Goal: Information Seeking & Learning: Learn about a topic

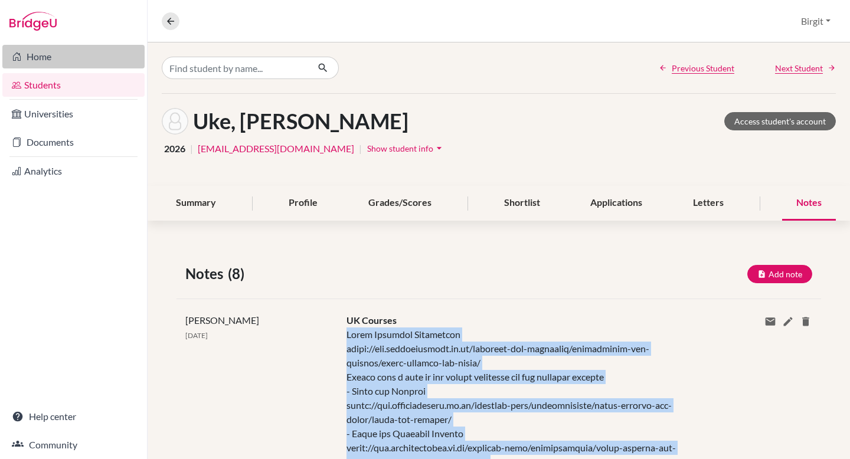
scroll to position [1026, 0]
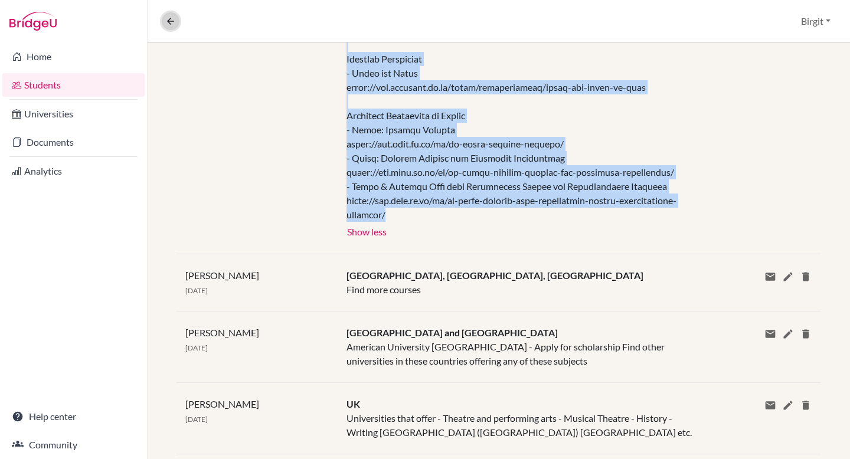
click at [165, 22] on icon at bounding box center [170, 21] width 11 height 11
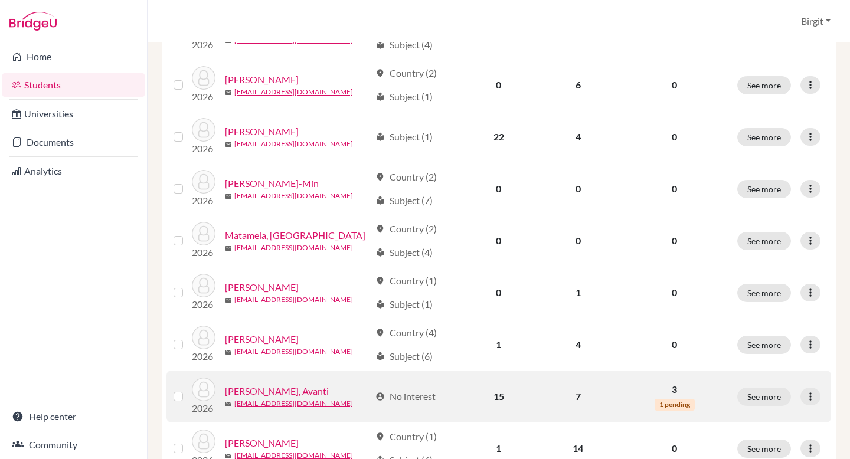
scroll to position [504, 0]
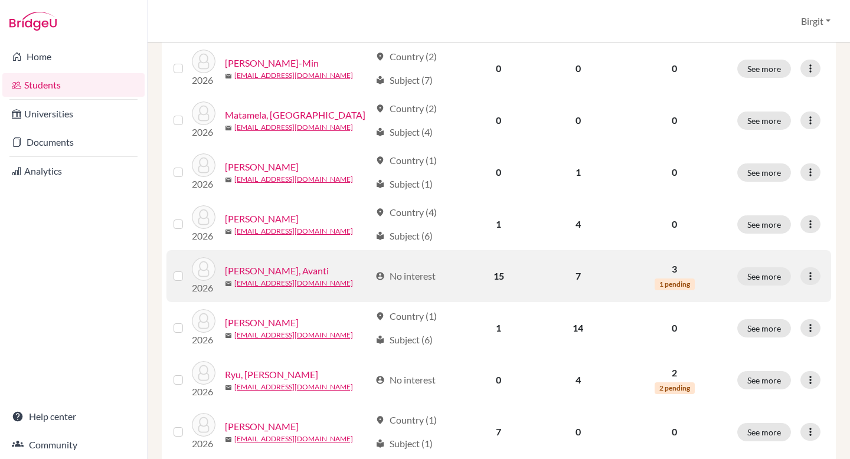
click at [258, 266] on link "[PERSON_NAME], Avanti" at bounding box center [277, 271] width 104 height 14
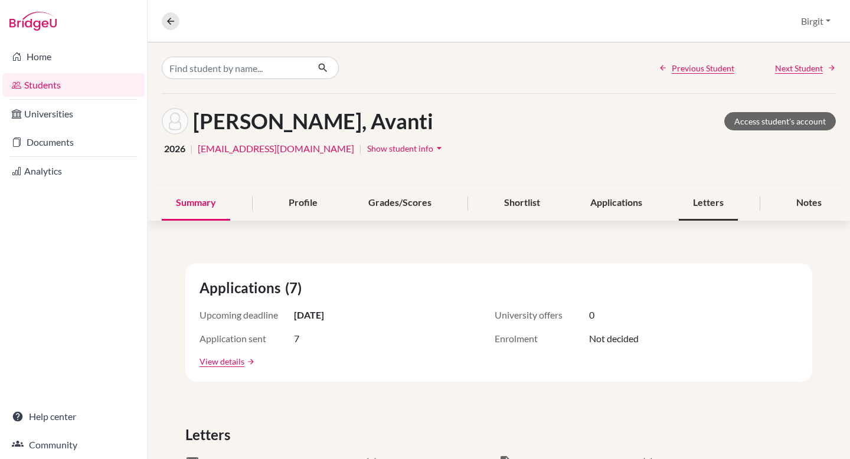
click at [697, 203] on div "Letters" at bounding box center [707, 203] width 59 height 35
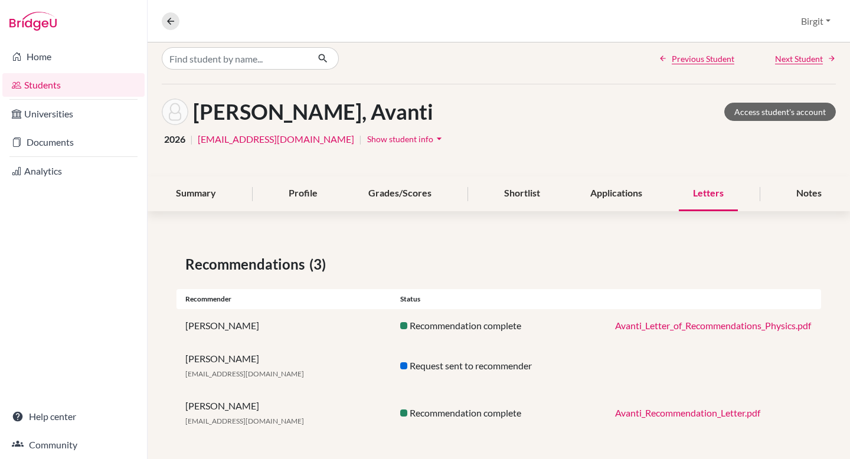
scroll to position [15, 0]
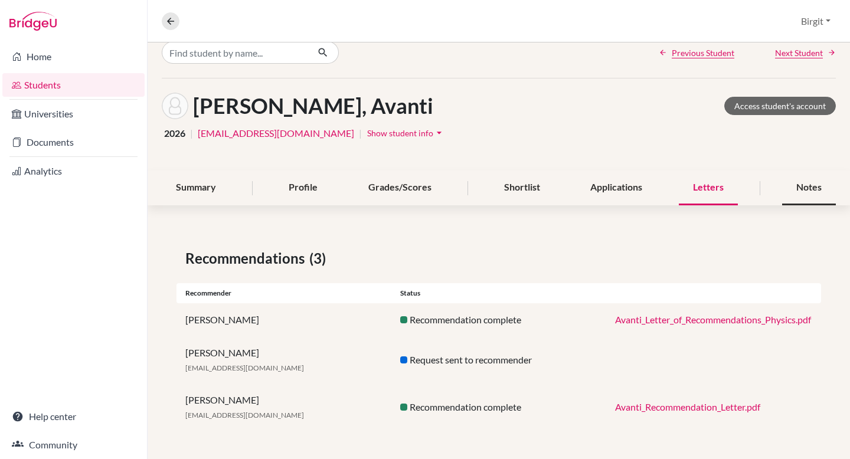
click at [801, 189] on div "Notes" at bounding box center [809, 187] width 54 height 35
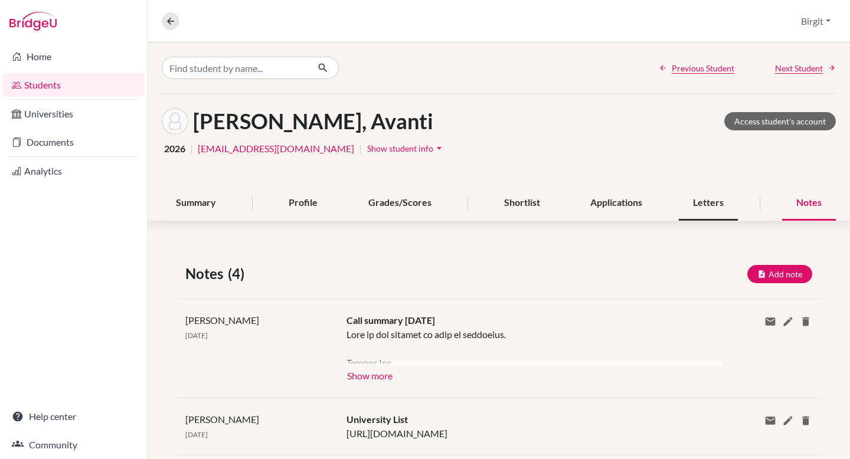
click at [694, 207] on div "Letters" at bounding box center [707, 203] width 59 height 35
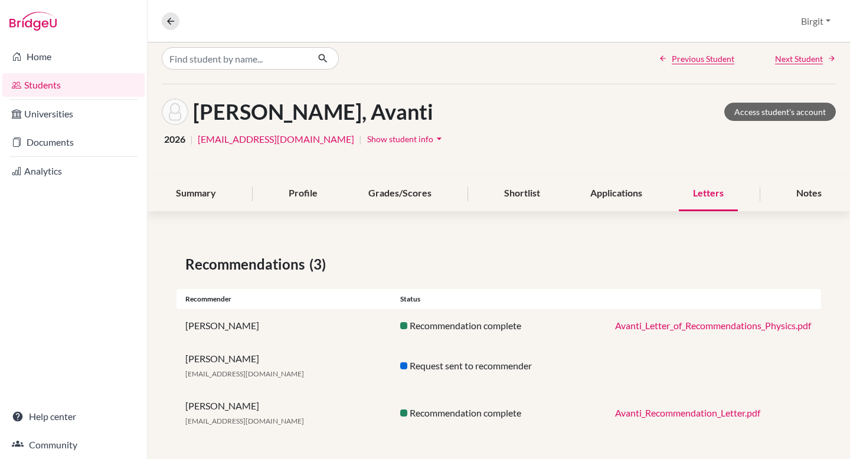
scroll to position [15, 0]
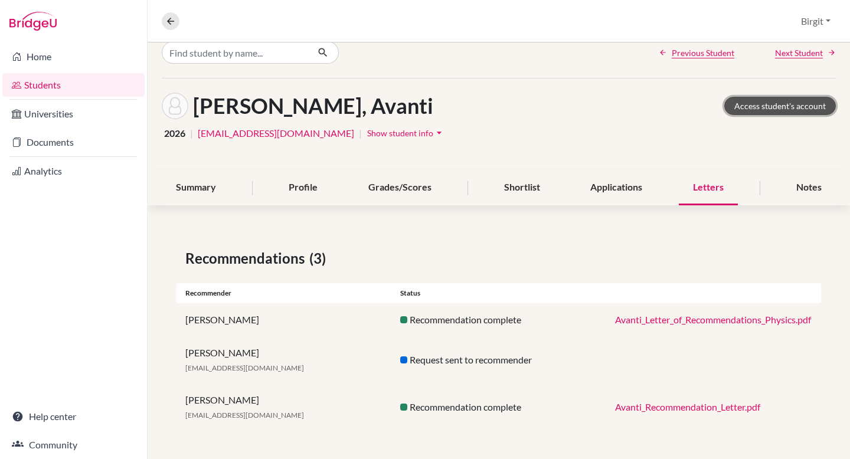
click at [749, 104] on link "Access student's account" at bounding box center [780, 106] width 112 height 18
